Goal: Task Accomplishment & Management: Use online tool/utility

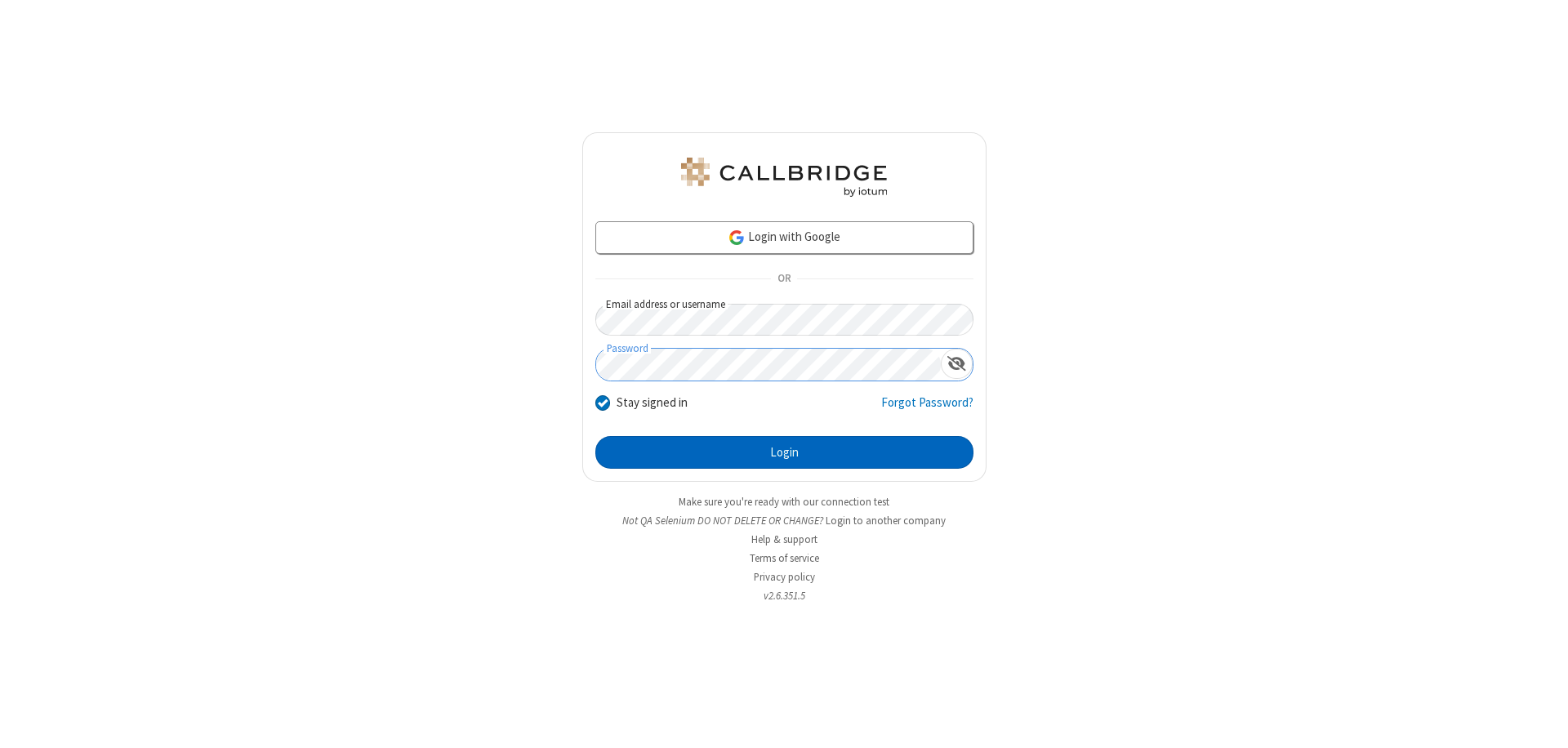
click at [784, 453] on button "Login" at bounding box center [784, 452] width 378 height 33
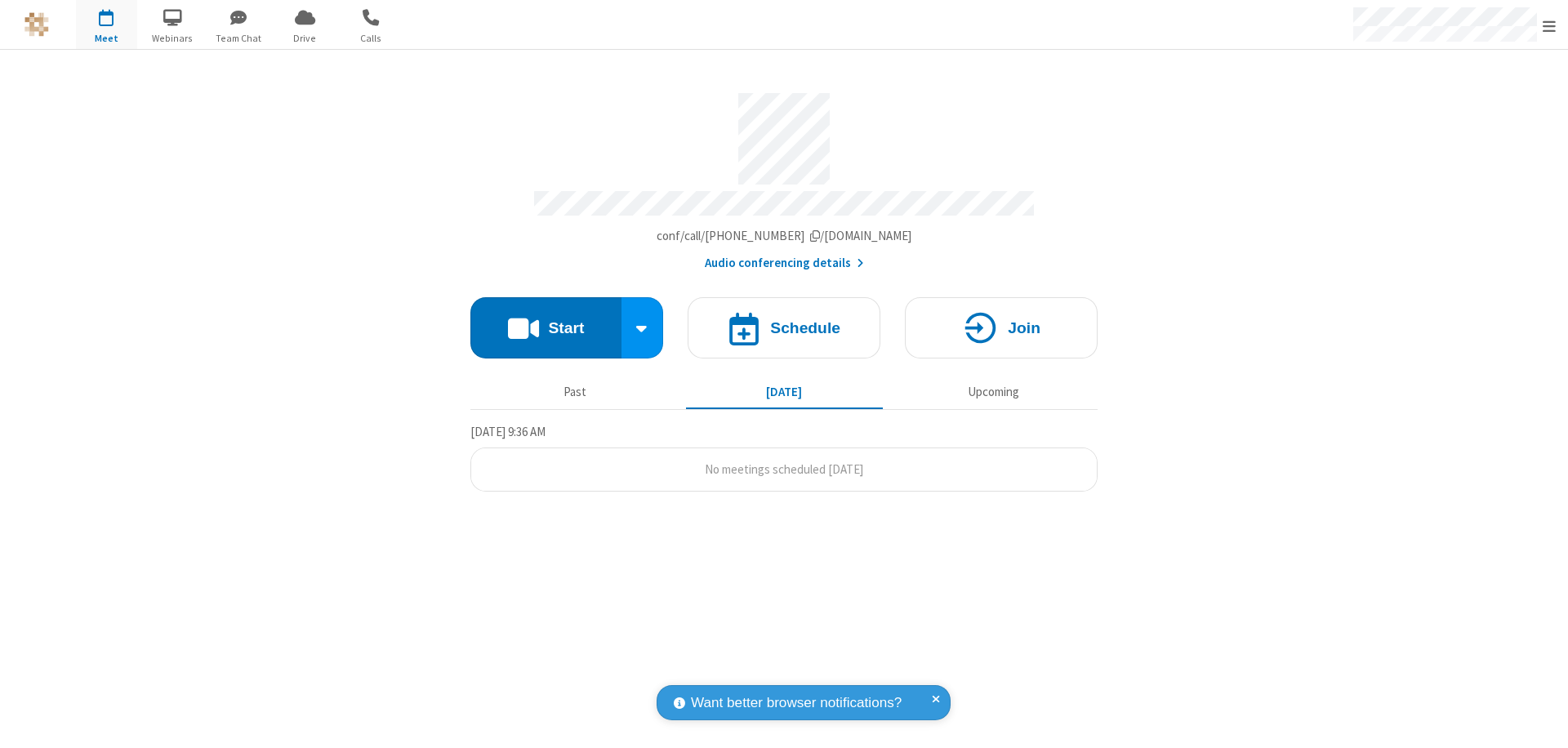
click at [546, 320] on button "Start" at bounding box center [546, 327] width 151 height 61
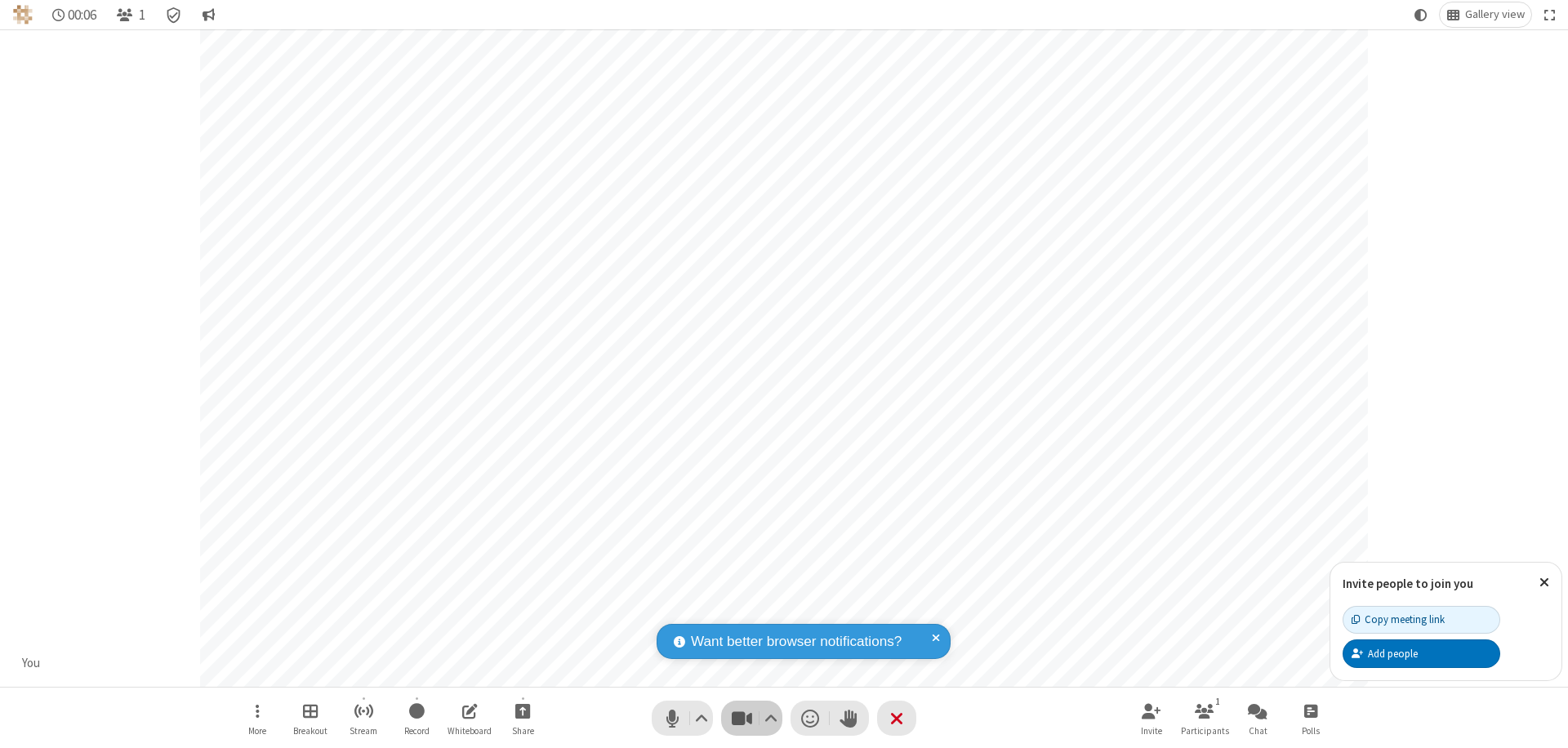
click at [742, 718] on span "Stop video (⌘+Shift+V)" at bounding box center [742, 717] width 24 height 23
click at [742, 718] on span "Start video (⌘+Shift+V)" at bounding box center [742, 717] width 24 height 23
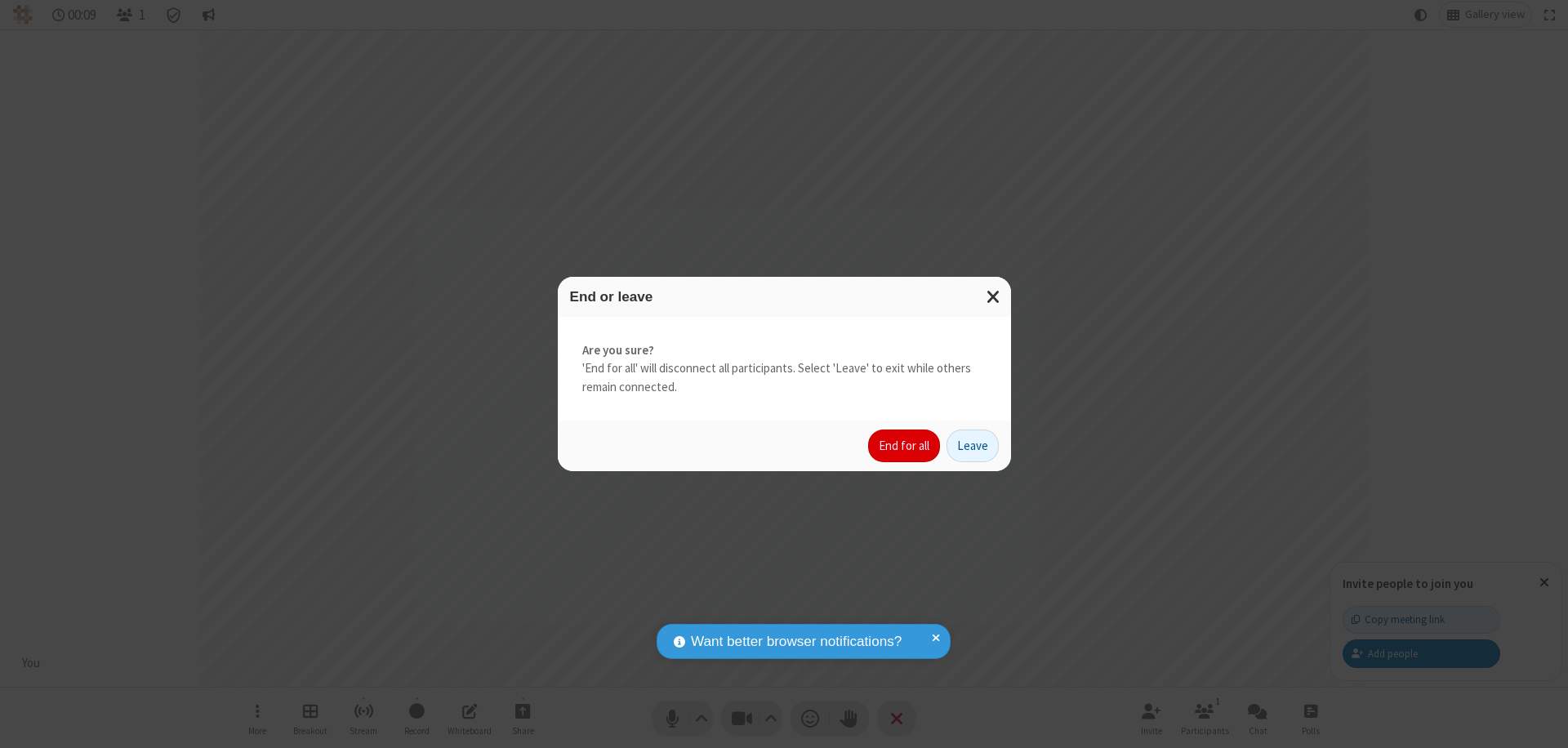
click at [905, 446] on button "End for all" at bounding box center [904, 445] width 72 height 33
